Goal: Task Accomplishment & Management: Manage account settings

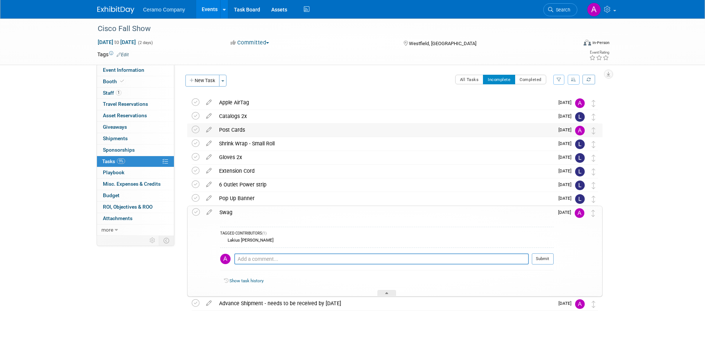
click at [227, 131] on div "Post Cards" at bounding box center [384, 130] width 338 height 13
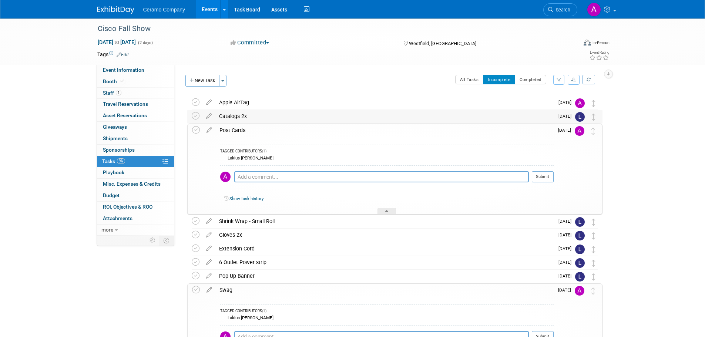
click at [237, 118] on div "Catalogs 2x" at bounding box center [384, 116] width 338 height 13
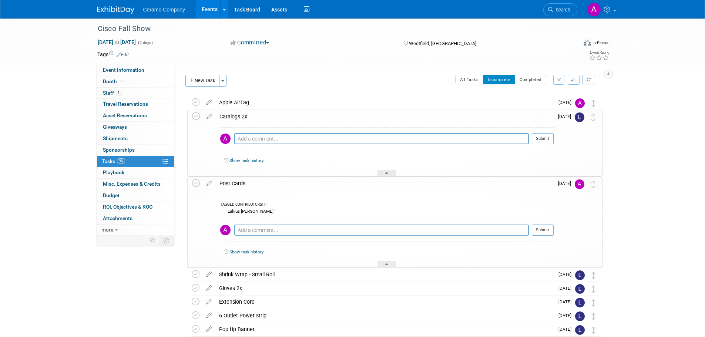
click at [631, 217] on div "Cisco Fall Show [DATE] to [DATE] (2 days) [DATE] to [DATE] Committed Committed …" at bounding box center [352, 252] width 705 height 469
click at [192, 182] on icon at bounding box center [196, 183] width 8 height 8
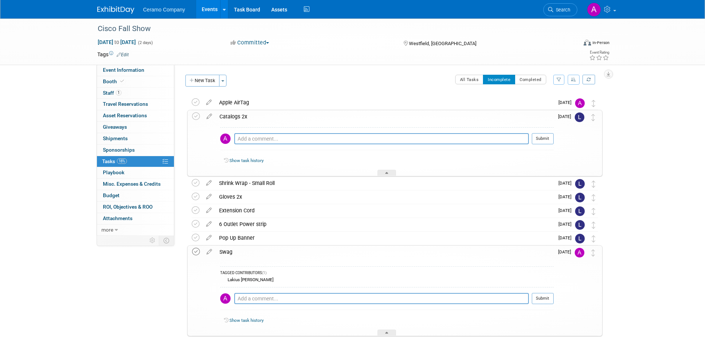
click at [195, 253] on icon at bounding box center [196, 252] width 8 height 8
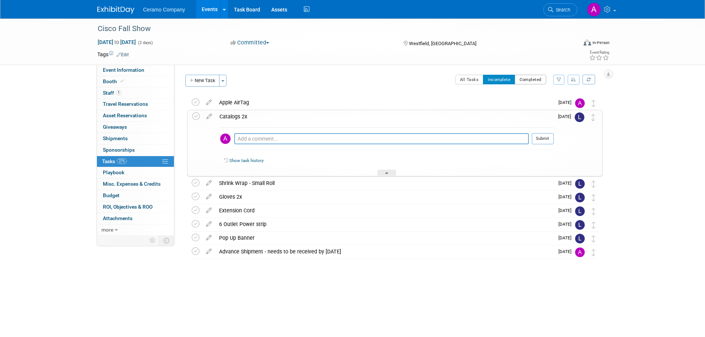
click at [524, 81] on button "Completed" at bounding box center [530, 80] width 31 height 10
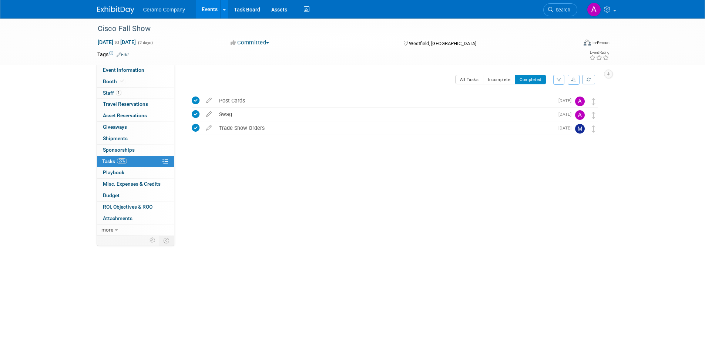
click at [476, 271] on div "Cisco Fall Show [DATE] to [DATE] (2 days) [DATE] to [DATE] Committed Committed …" at bounding box center [352, 148] width 705 height 261
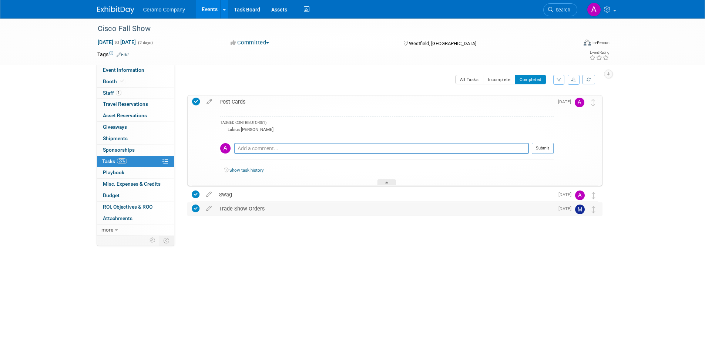
click at [249, 211] on div "Trade Show Orders" at bounding box center [384, 208] width 338 height 13
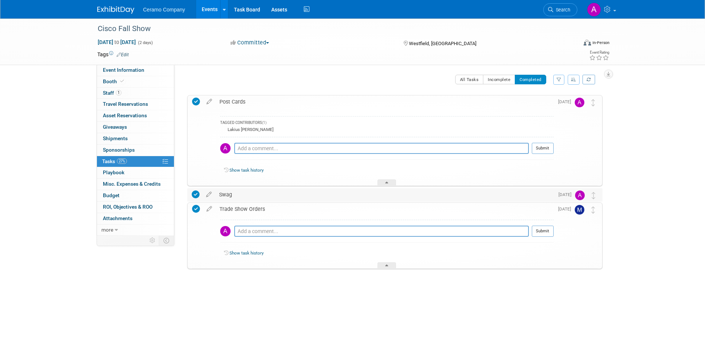
click at [227, 194] on div "Swag" at bounding box center [384, 194] width 338 height 13
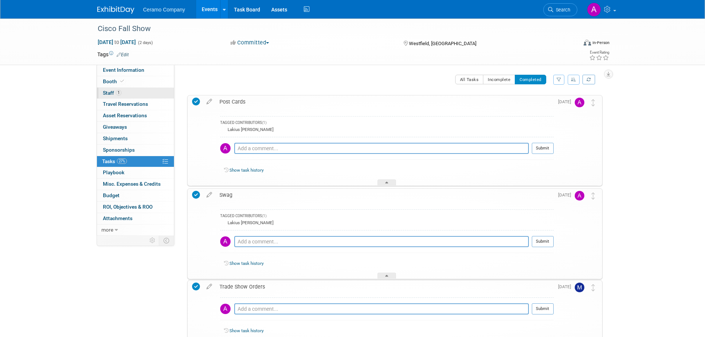
click at [124, 94] on link "1 Staff 1" at bounding box center [135, 93] width 77 height 11
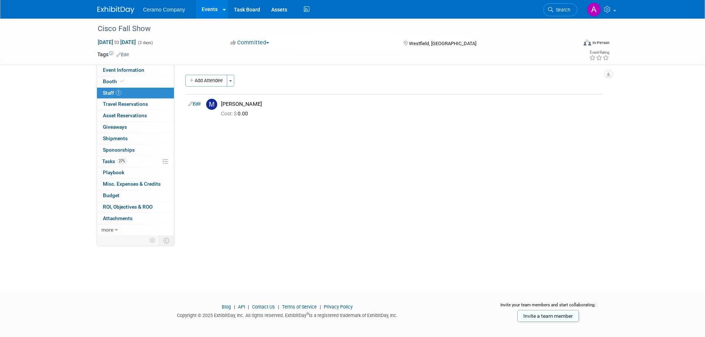
click at [284, 217] on div "Event Website: Edit Event Venue Name: Grand Park Sports Campus, Westfield, IN E…" at bounding box center [391, 150] width 434 height 171
